Goal: Task Accomplishment & Management: Use online tool/utility

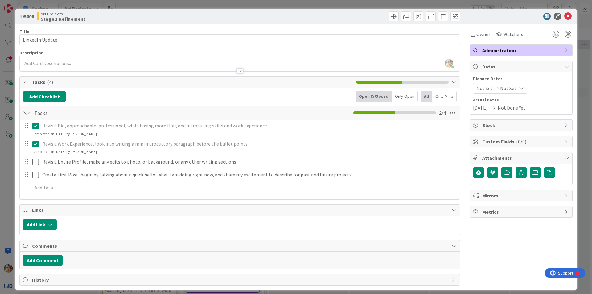
scroll to position [0, 185]
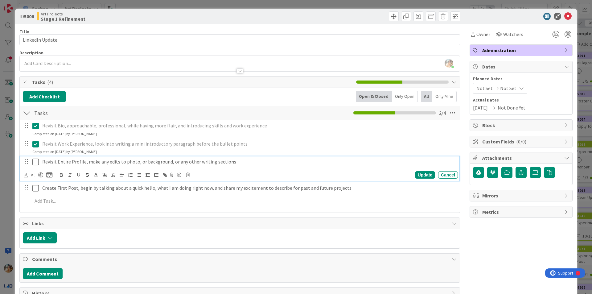
click at [211, 161] on p "Revisit Entire Profile, make any edits to photo, or background, or any other wr…" at bounding box center [248, 161] width 413 height 7
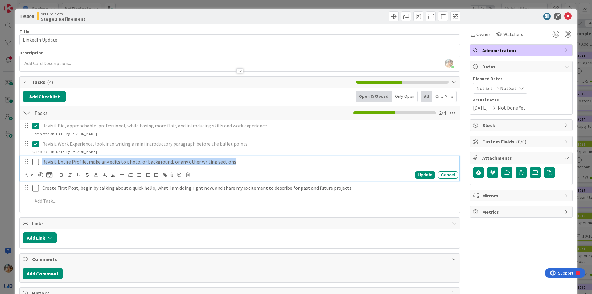
click at [211, 161] on p "Revisit Entire Profile, make any edits to photo, or background, or any other wr…" at bounding box center [248, 161] width 413 height 7
click at [86, 176] on icon "button" at bounding box center [87, 176] width 3 height 2
click at [38, 160] on icon at bounding box center [35, 161] width 6 height 7
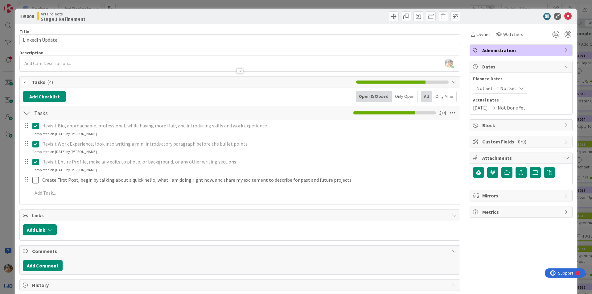
click at [4, 185] on div "ID 5006 Art Projects Stage 1 Refinement Title 15 / 128 LinkedIn Update Descript…" at bounding box center [296, 147] width 592 height 294
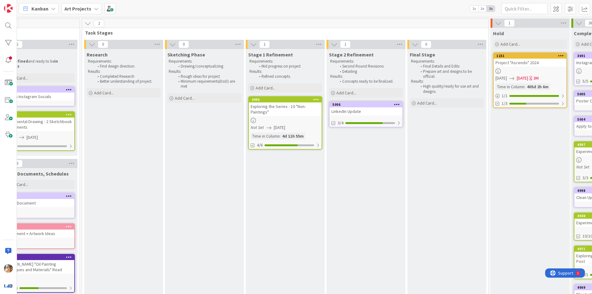
drag, startPoint x: 284, startPoint y: 289, endPoint x: 253, endPoint y: 288, distance: 30.2
click at [251, 285] on div "Stage 1 Refinement Requirements: Mid progress on project Results: Refined conce…" at bounding box center [285, 248] width 79 height 398
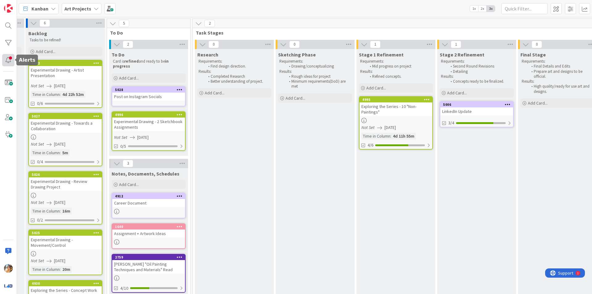
click at [11, 58] on div at bounding box center [8, 60] width 12 height 12
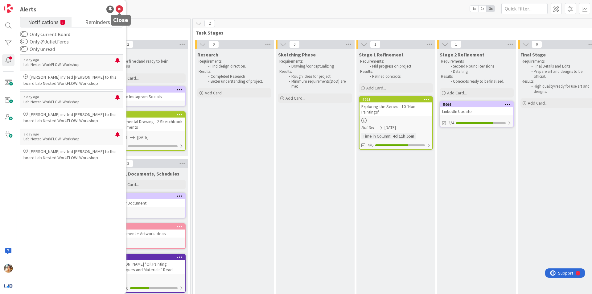
click at [122, 10] on icon at bounding box center [119, 9] width 7 height 7
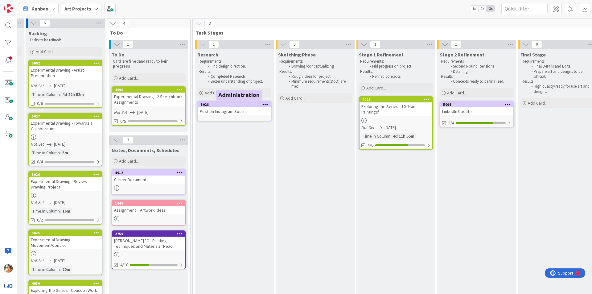
click at [241, 107] on div "5028" at bounding box center [234, 105] width 73 height 6
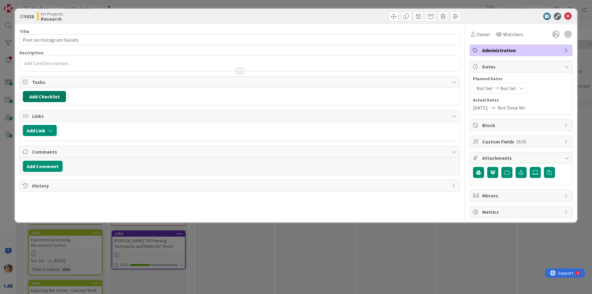
click at [43, 99] on button "Add Checklist" at bounding box center [44, 96] width 43 height 11
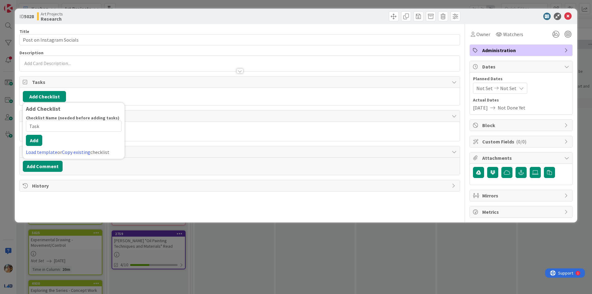
type input "Tasks"
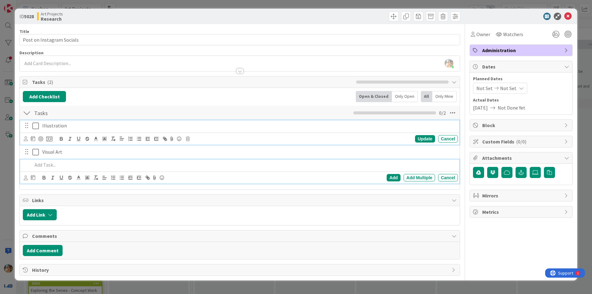
click at [33, 129] on icon at bounding box center [35, 125] width 6 height 7
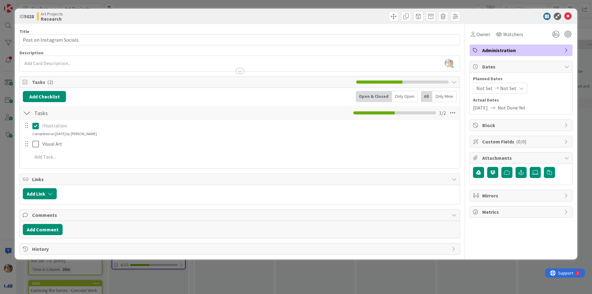
click at [13, 150] on div "ID 5028 Art Projects Research Title 25 / 128 Post on Instagram Socials Descript…" at bounding box center [296, 147] width 592 height 294
